Goal: Task Accomplishment & Management: Complete application form

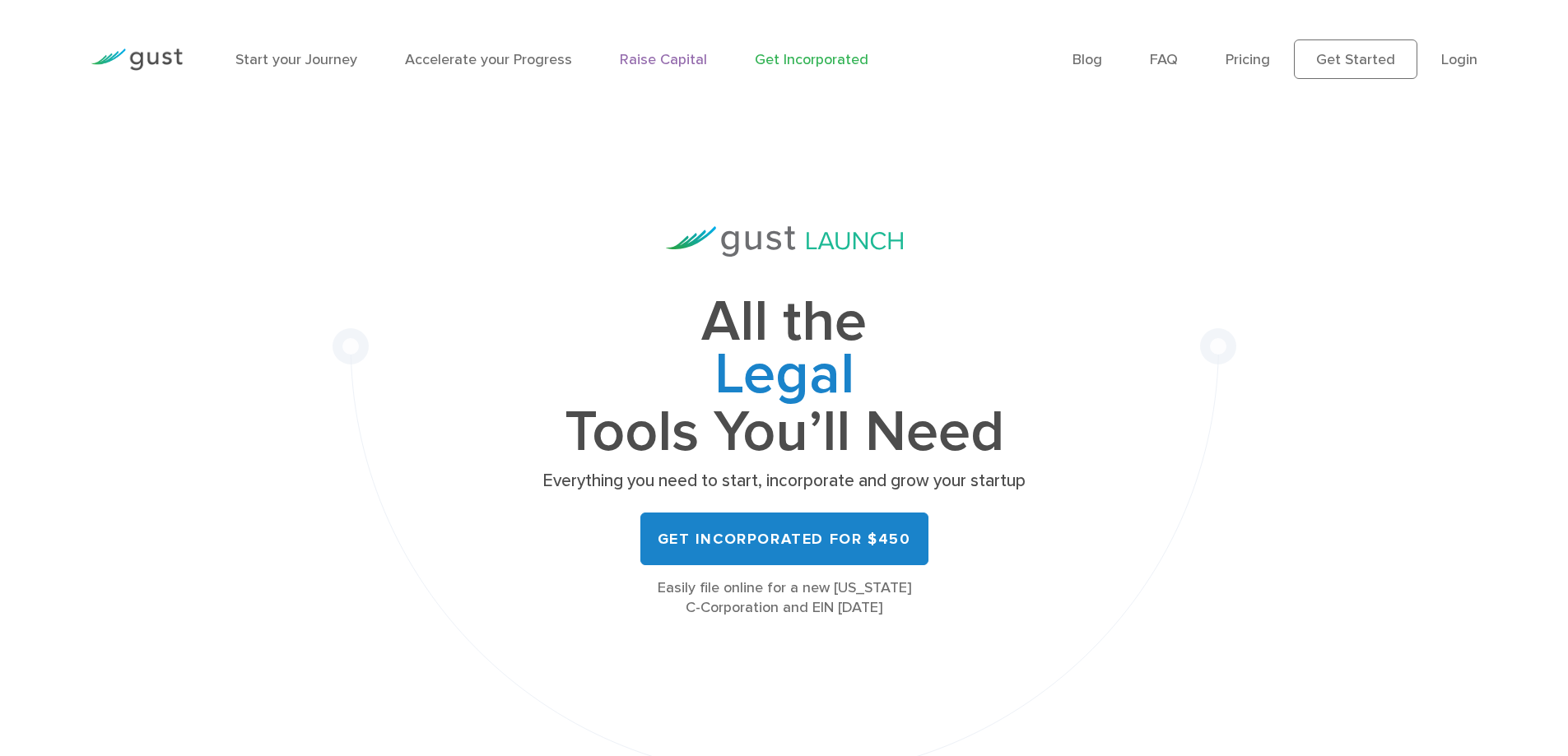
click at [666, 57] on link "Raise Capital" at bounding box center [663, 59] width 88 height 18
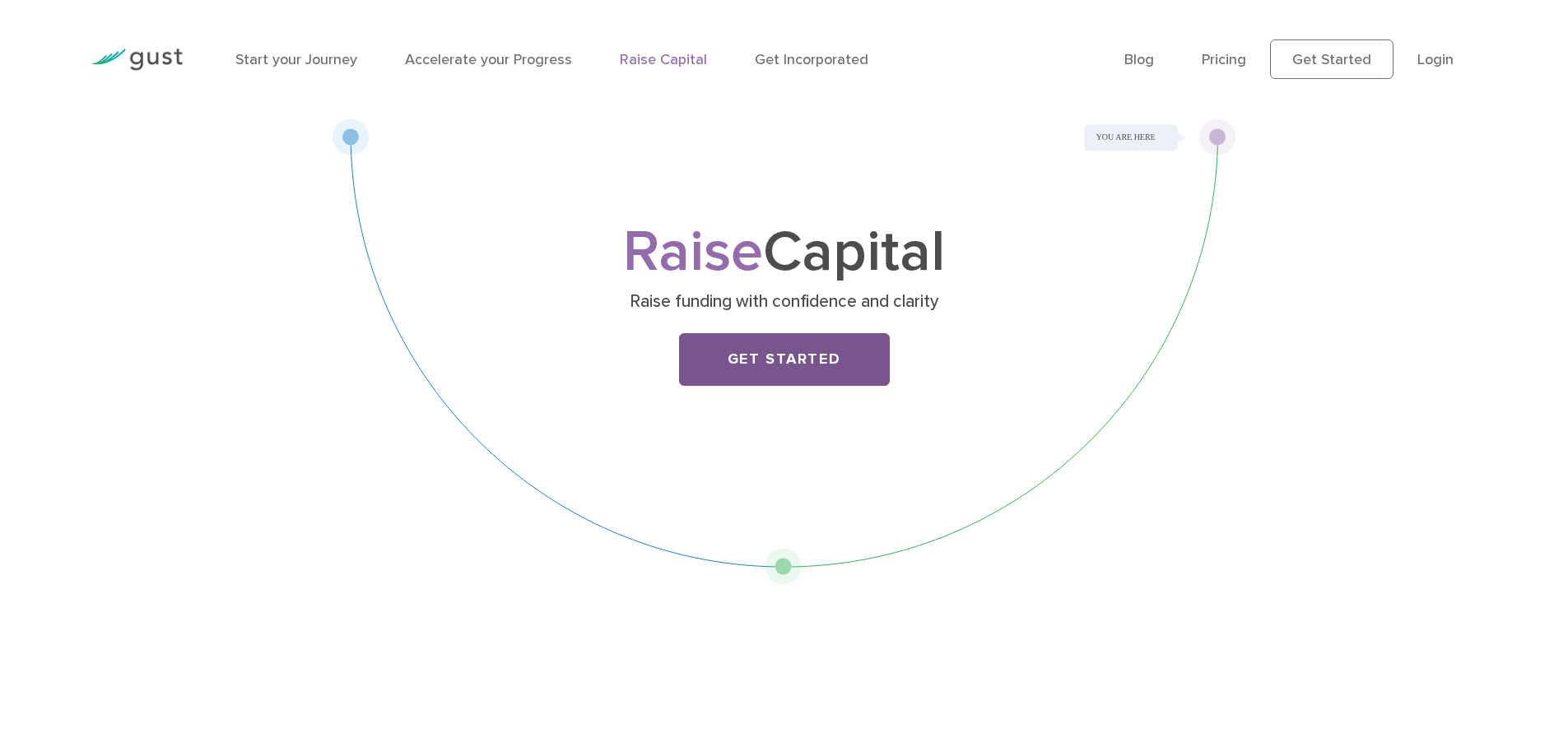
click at [800, 369] on link "Get Started" at bounding box center [784, 359] width 211 height 53
